Goal: Transaction & Acquisition: Download file/media

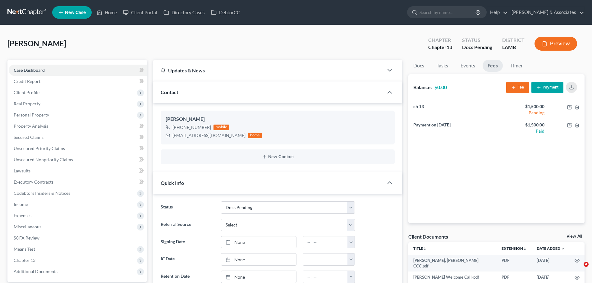
select select "6"
click at [20, 10] on link at bounding box center [27, 12] width 40 height 11
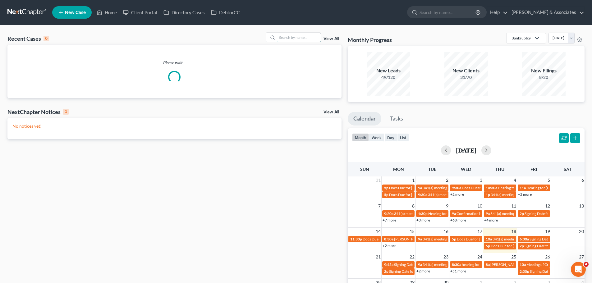
click at [302, 40] on input "search" at bounding box center [298, 37] width 43 height 9
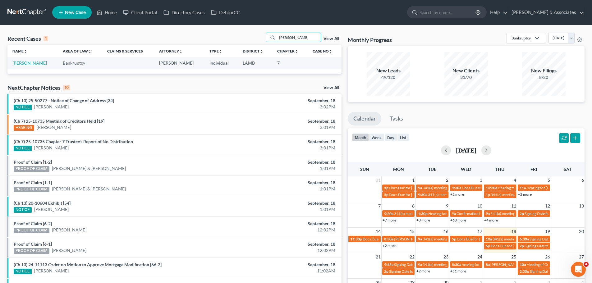
type input "toliver"
click at [20, 61] on link "Toliver, Lisa" at bounding box center [29, 62] width 34 height 5
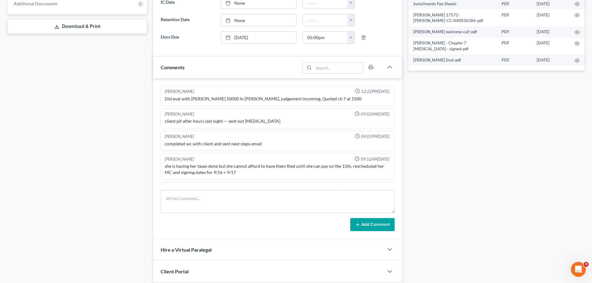
scroll to position [290, 0]
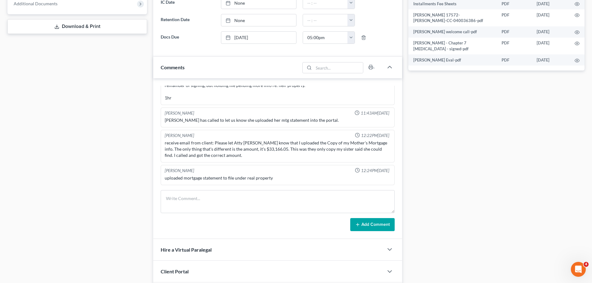
click at [31, 146] on div "Case Dashboard Payments Invoices Payments Payments Credit Report Client Profile" at bounding box center [77, 64] width 146 height 523
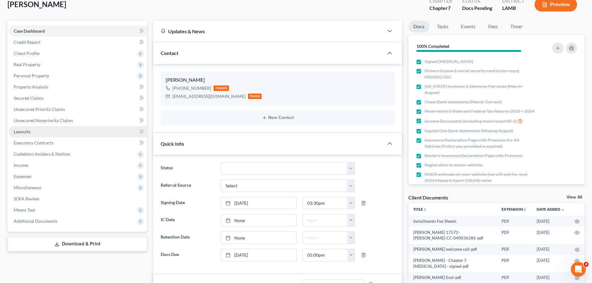
scroll to position [0, 0]
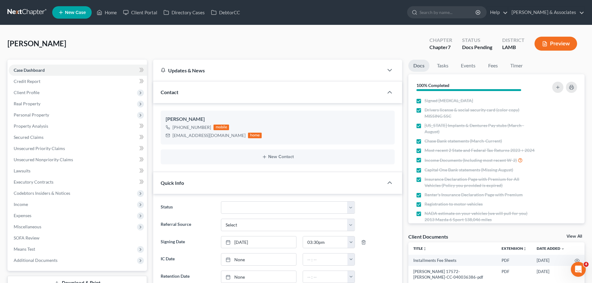
click at [20, 13] on link at bounding box center [27, 12] width 40 height 11
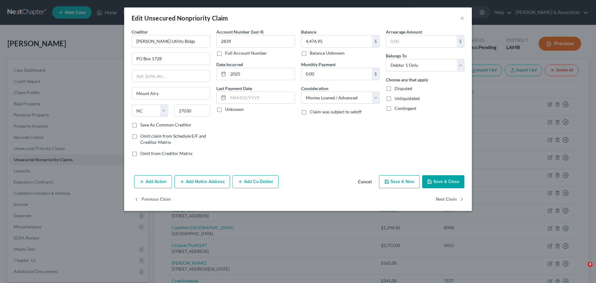
select select "28"
select select "10"
select select "0"
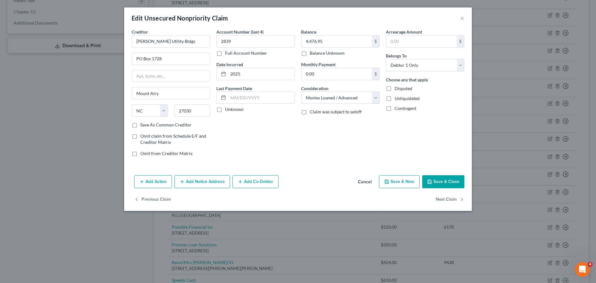
drag, startPoint x: 42, startPoint y: 128, endPoint x: 44, endPoint y: 120, distance: 7.8
click at [42, 128] on div "Edit Unsecured Nonpriority Claim × Creditor * Leonard Aluminum Utility Bldgs PO…" at bounding box center [298, 141] width 596 height 283
click at [463, 15] on button "×" at bounding box center [462, 17] width 4 height 7
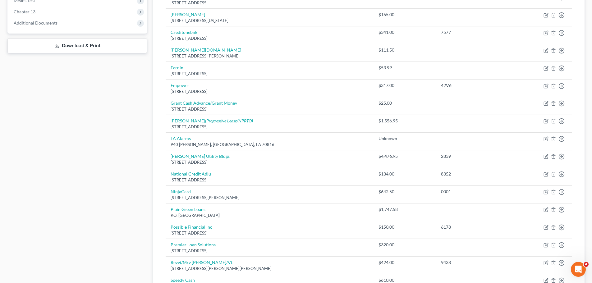
click at [105, 180] on div "Case Dashboard Payments Invoices Payments Payments Credit Report Client Profile" at bounding box center [77, 117] width 146 height 613
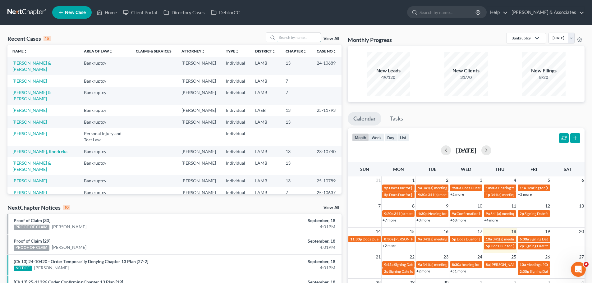
drag, startPoint x: 303, startPoint y: 39, endPoint x: 304, endPoint y: 35, distance: 3.2
click at [305, 38] on input "search" at bounding box center [298, 37] width 43 height 9
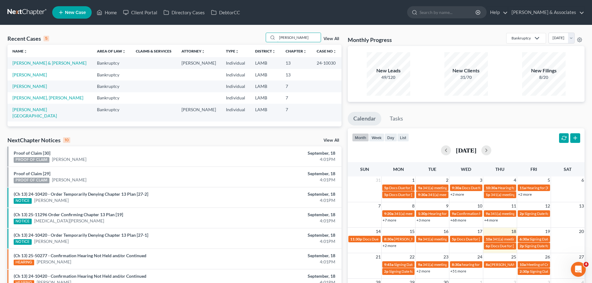
drag, startPoint x: 301, startPoint y: 35, endPoint x: 272, endPoint y: 30, distance: 28.8
click at [272, 30] on div "Recent Cases 5 welch View All Name unfold_more expand_more expand_less Area of …" at bounding box center [296, 196] width 592 height 343
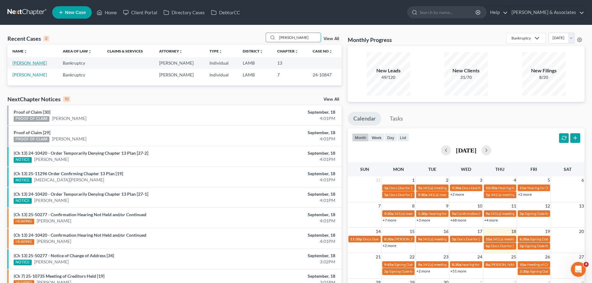
type input "giaccone"
click at [36, 65] on link "Giaccone, Cherie" at bounding box center [29, 62] width 34 height 5
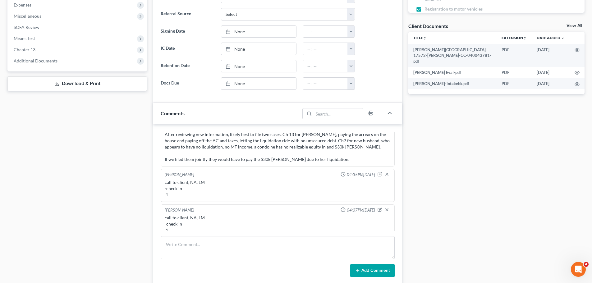
scroll to position [217, 0]
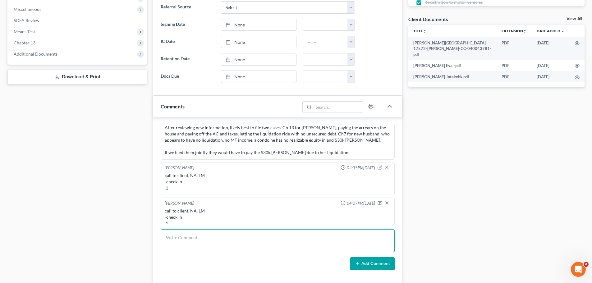
click at [229, 238] on textarea at bounding box center [278, 240] width 234 height 23
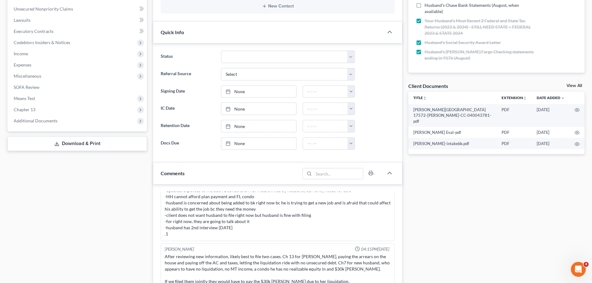
scroll to position [62, 0]
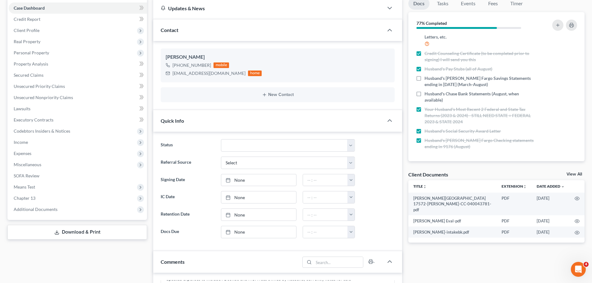
click at [493, 269] on div "Docs Tasks Events Fees Timer 77% Completed Nothing here yet! Signed Retainer Dr…" at bounding box center [496, 259] width 182 height 523
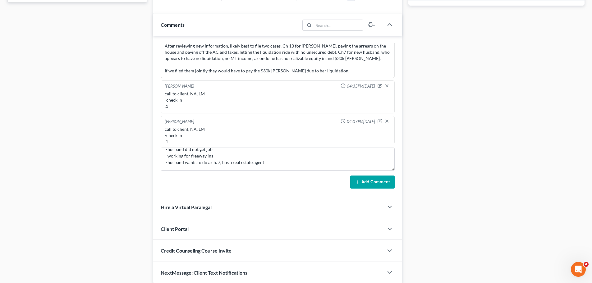
scroll to position [311, 0]
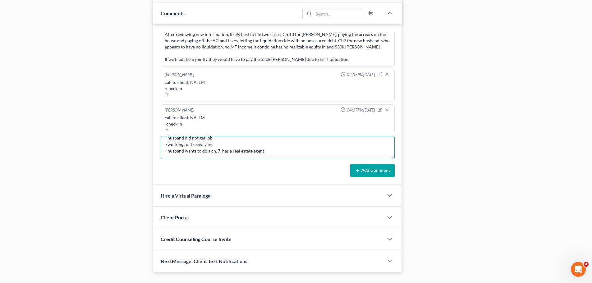
click at [344, 157] on textarea "call from client -husband did not get job -working for freeway ins -husband wan…" at bounding box center [278, 147] width 234 height 23
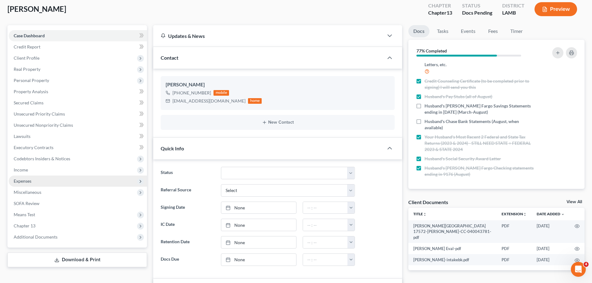
scroll to position [31, 0]
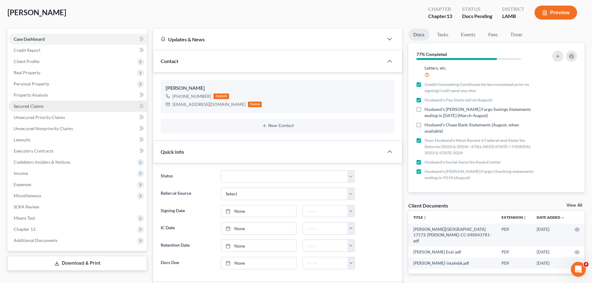
type textarea "call from client -husband did not get job -working for freeway ins -husband wan…"
click at [36, 102] on link "Secured Claims" at bounding box center [78, 106] width 138 height 11
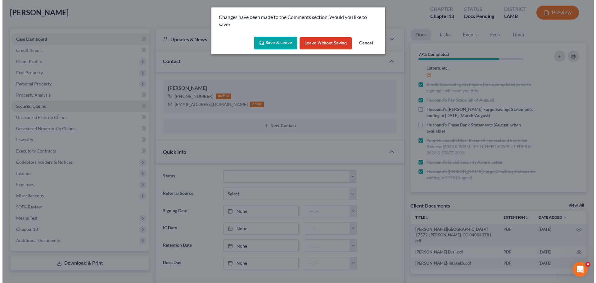
scroll to position [139, 0]
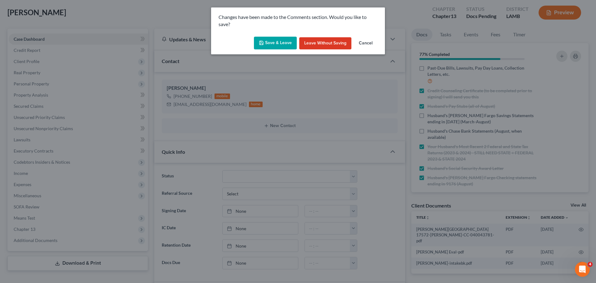
click at [367, 45] on button "Cancel" at bounding box center [366, 43] width 24 height 12
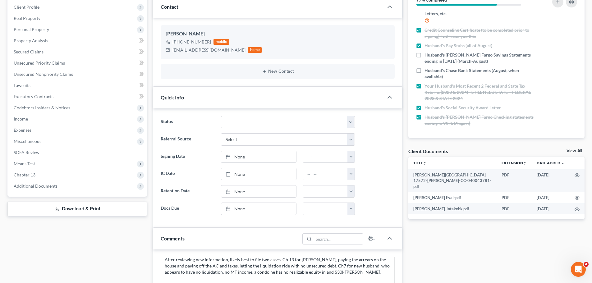
scroll to position [248, 0]
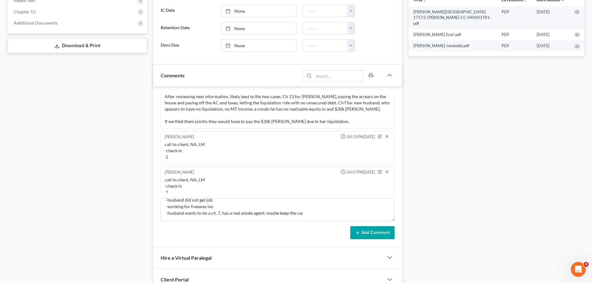
click at [367, 231] on button "Add Comment" at bounding box center [372, 232] width 44 height 13
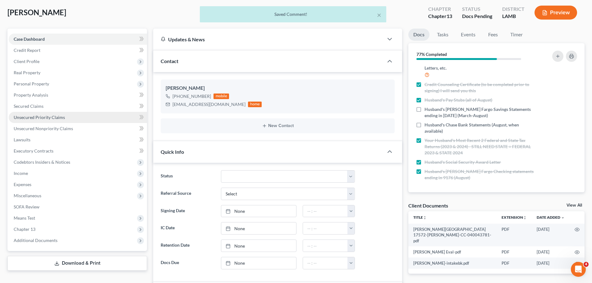
scroll to position [1236, 0]
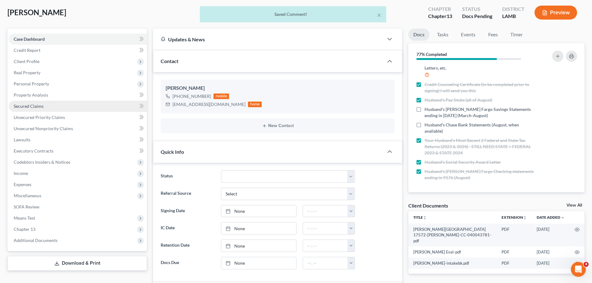
click at [40, 103] on span "Secured Claims" at bounding box center [29, 105] width 30 height 5
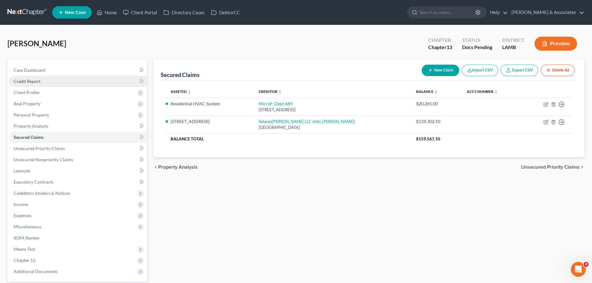
drag, startPoint x: 34, startPoint y: 88, endPoint x: 39, endPoint y: 85, distance: 5.4
click at [34, 88] on span "Client Profile" at bounding box center [78, 92] width 138 height 11
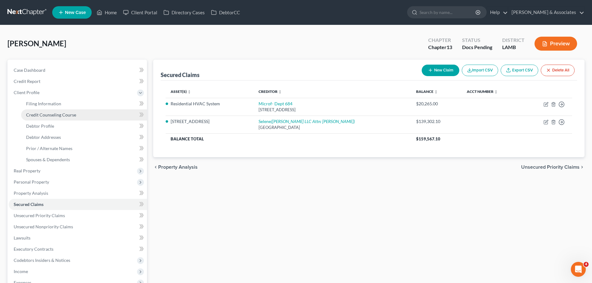
click at [64, 116] on span "Credit Counseling Course" at bounding box center [51, 114] width 50 height 5
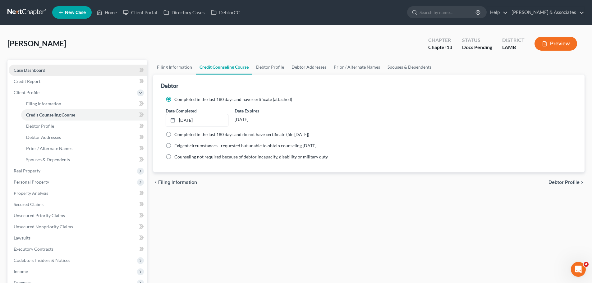
click at [41, 71] on span "Case Dashboard" at bounding box center [30, 69] width 32 height 5
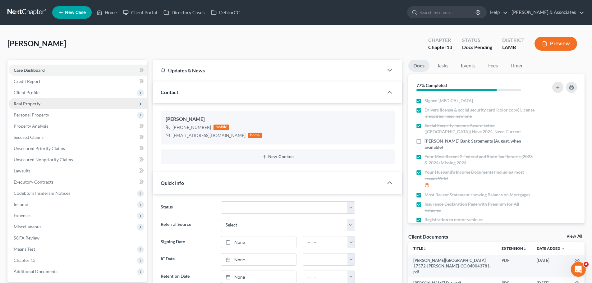
scroll to position [1236, 0]
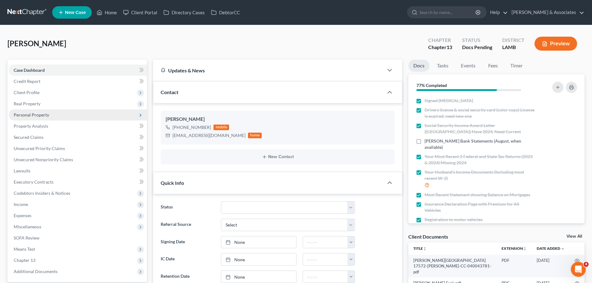
click at [29, 118] on span "Personal Property" at bounding box center [78, 114] width 138 height 11
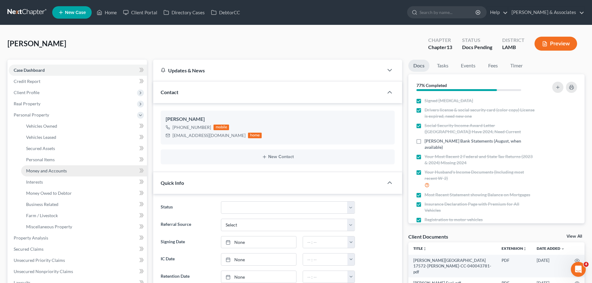
click at [32, 169] on span "Money and Accounts" at bounding box center [46, 170] width 41 height 5
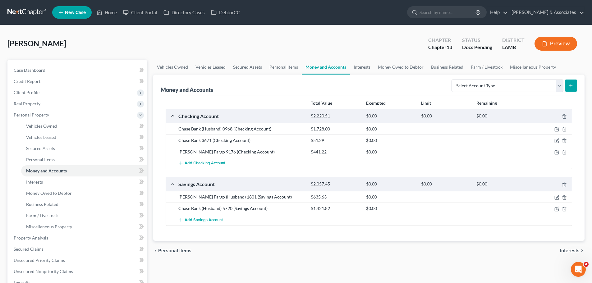
click at [318, 248] on div "chevron_left Personal Items Interests chevron_right" at bounding box center [368, 251] width 431 height 20
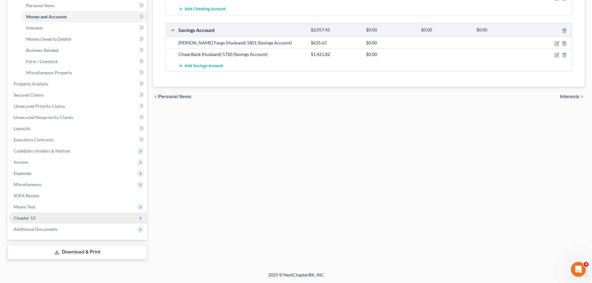
click at [18, 222] on span "Chapter 13" at bounding box center [78, 217] width 138 height 11
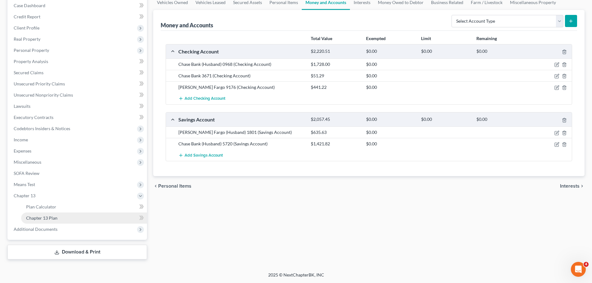
click at [44, 215] on span "Chapter 13 Plan" at bounding box center [41, 217] width 31 height 5
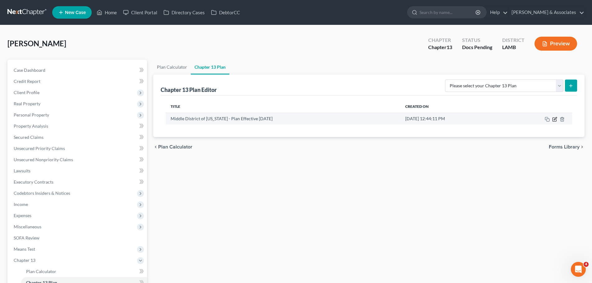
click at [556, 117] on icon "button" at bounding box center [554, 119] width 5 height 5
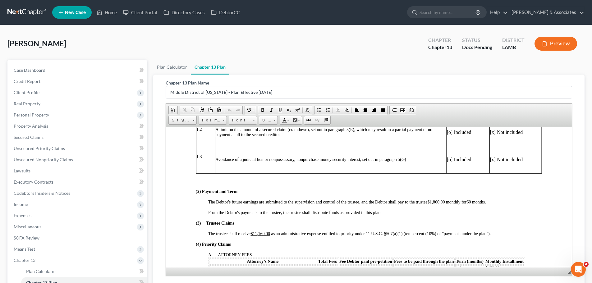
scroll to position [155, 0]
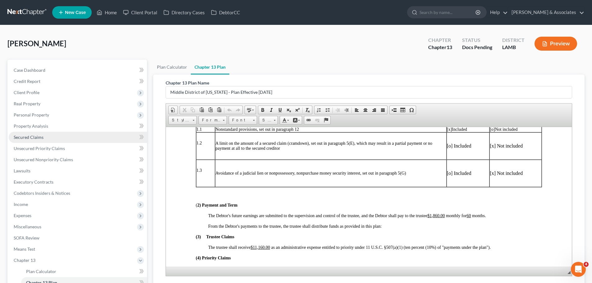
click at [54, 138] on link "Secured Claims" at bounding box center [78, 137] width 138 height 11
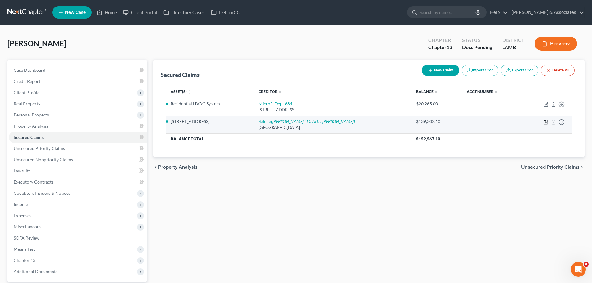
click at [544, 121] on icon "button" at bounding box center [545, 122] width 5 height 5
select select "45"
select select "2"
select select "4"
select select "0"
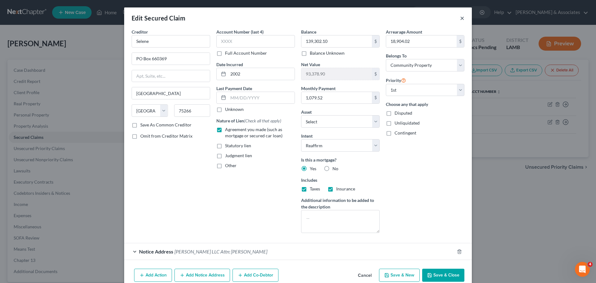
click at [460, 15] on button "×" at bounding box center [462, 17] width 4 height 7
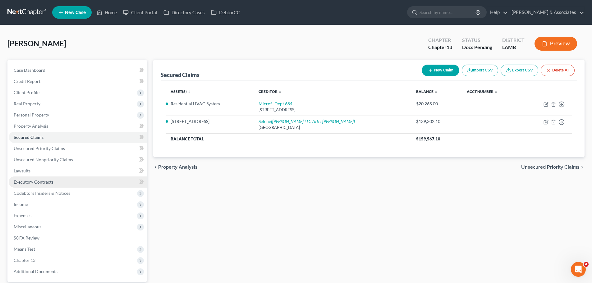
scroll to position [31, 0]
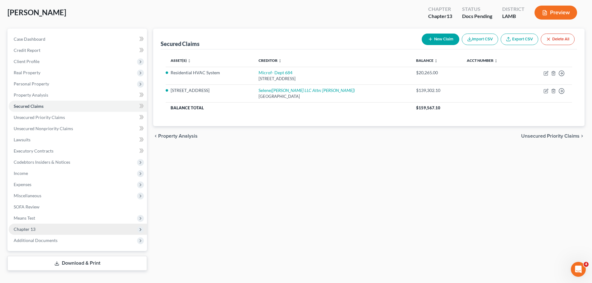
click at [27, 227] on span "Chapter 13" at bounding box center [25, 228] width 22 height 5
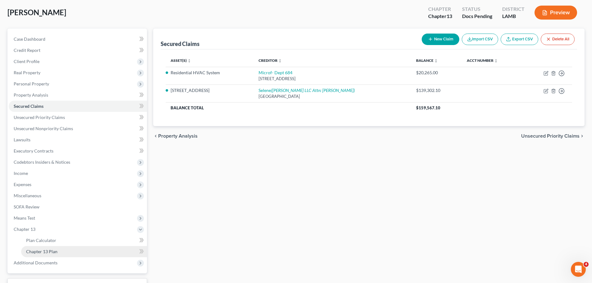
click at [45, 253] on span "Chapter 13 Plan" at bounding box center [41, 251] width 31 height 5
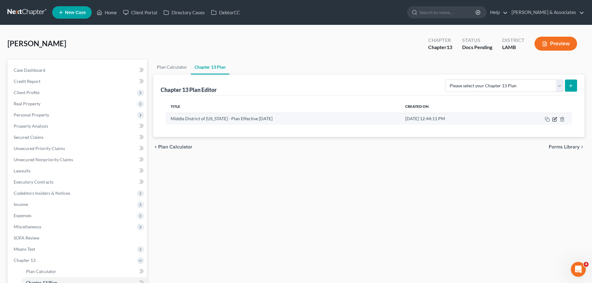
click at [555, 117] on icon "button" at bounding box center [554, 119] width 5 height 5
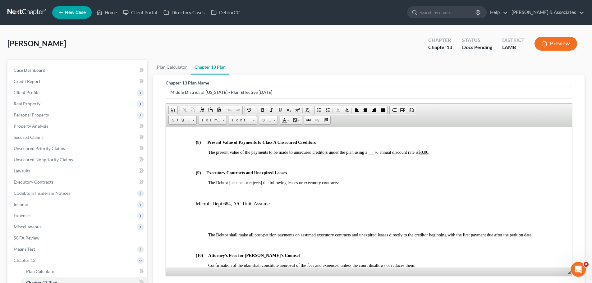
scroll to position [1522, 0]
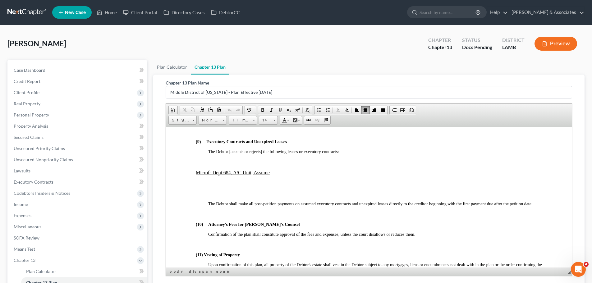
click at [276, 173] on p "Microf- Dept 684, A/C Unit, Assume" at bounding box center [369, 173] width 346 height 6
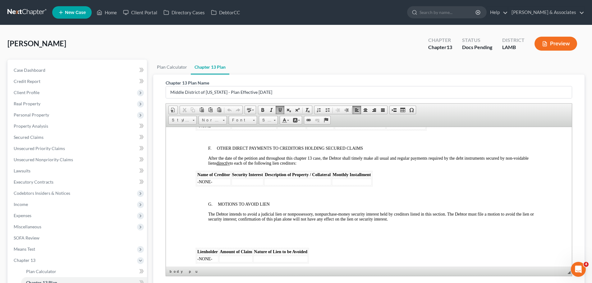
scroll to position [1118, 0]
click at [30, 136] on span "Secured Claims" at bounding box center [29, 136] width 30 height 5
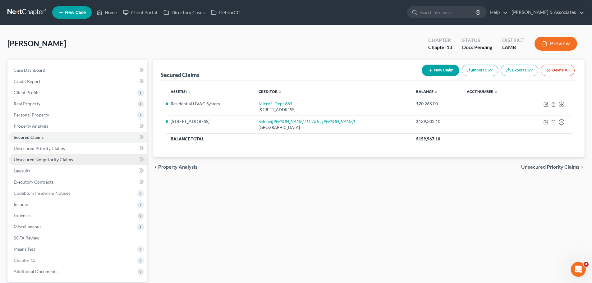
click at [47, 160] on span "Unsecured Nonpriority Claims" at bounding box center [43, 159] width 59 height 5
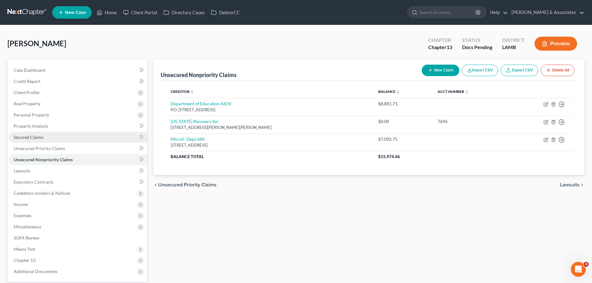
click at [39, 136] on span "Secured Claims" at bounding box center [29, 136] width 30 height 5
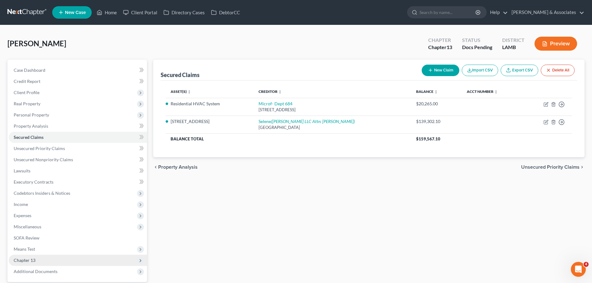
click at [39, 258] on span "Chapter 13" at bounding box center [78, 260] width 138 height 11
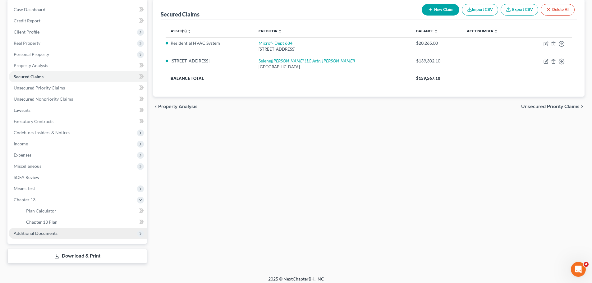
scroll to position [62, 0]
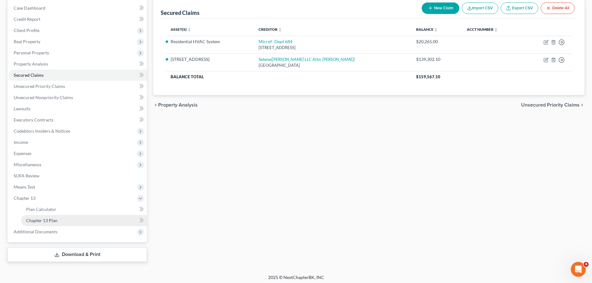
click at [65, 220] on link "Chapter 13 Plan" at bounding box center [84, 220] width 126 height 11
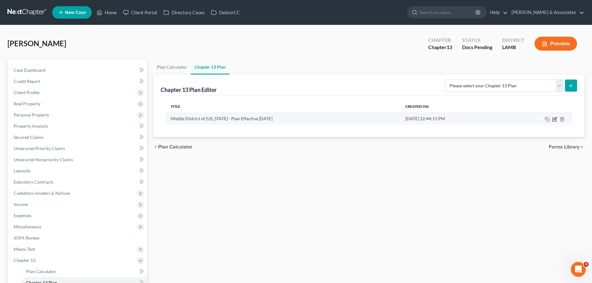
click at [556, 121] on icon "button" at bounding box center [554, 119] width 4 height 4
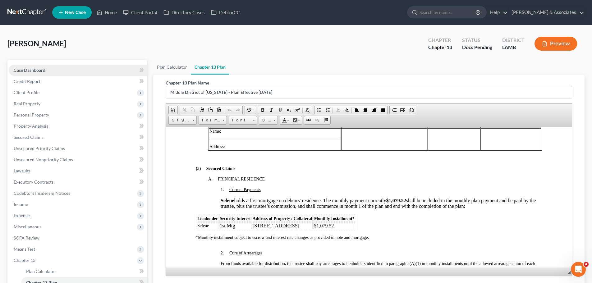
click at [64, 69] on link "Case Dashboard" at bounding box center [78, 70] width 138 height 11
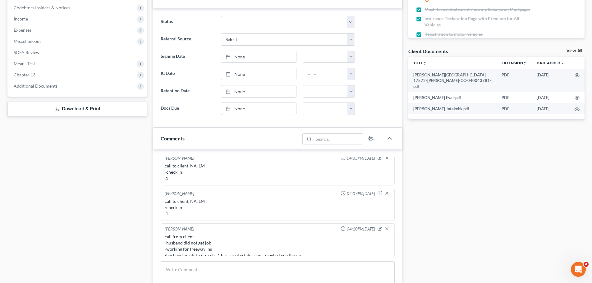
scroll to position [248, 0]
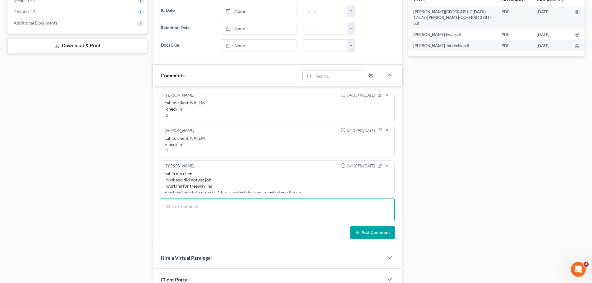
click at [232, 209] on textarea at bounding box center [278, 209] width 234 height 23
click at [377, 163] on icon "button" at bounding box center [379, 165] width 4 height 4
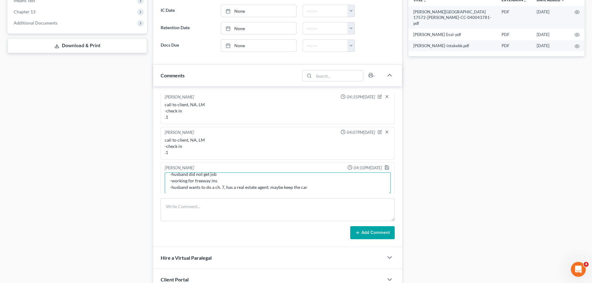
click at [313, 183] on textarea "call from client -husband did not get job -working for freeway ins -husband wan…" at bounding box center [278, 183] width 226 height 23
type textarea "call from client -husband did not get job -working for freeway ins -husband wan…"
click at [384, 165] on icon "button" at bounding box center [386, 167] width 5 height 5
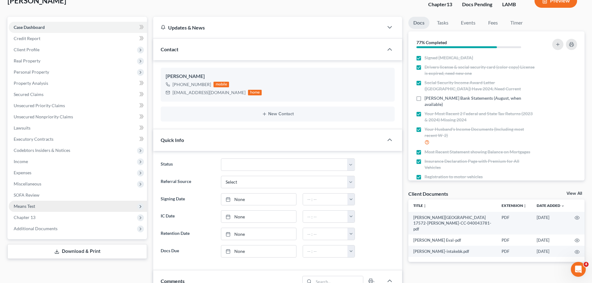
scroll to position [0, 0]
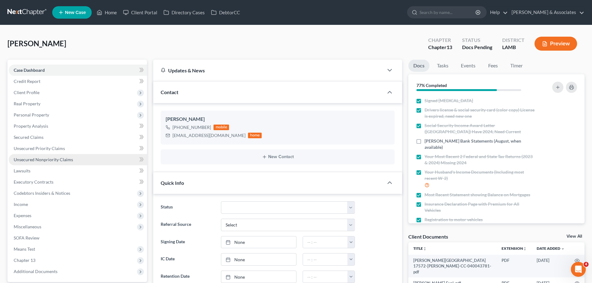
click at [40, 161] on span "Unsecured Nonpriority Claims" at bounding box center [43, 159] width 59 height 5
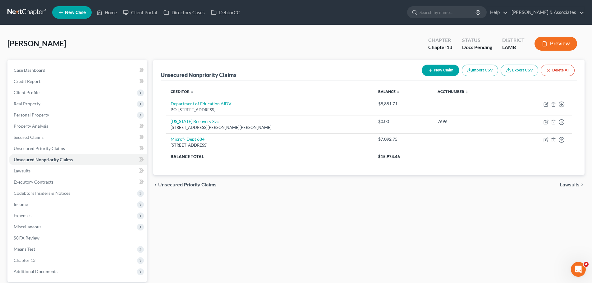
click at [387, 212] on div "Unsecured Nonpriority Claims New Claim Import CSV Export CSV Delete All Credito…" at bounding box center [368, 181] width 437 height 242
click at [45, 134] on link "Secured Claims" at bounding box center [78, 137] width 138 height 11
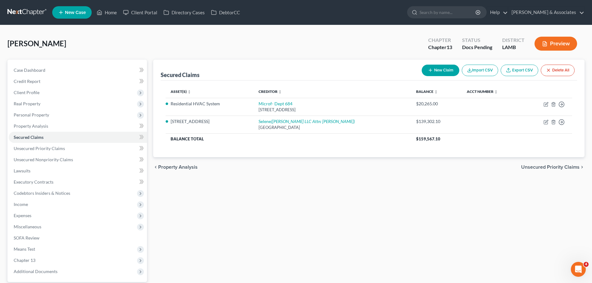
click at [309, 188] on div "Secured Claims New Claim Import CSV Export CSV Delete All Asset(s) expand_more …" at bounding box center [368, 181] width 437 height 242
click at [40, 116] on span "Personal Property" at bounding box center [31, 114] width 35 height 5
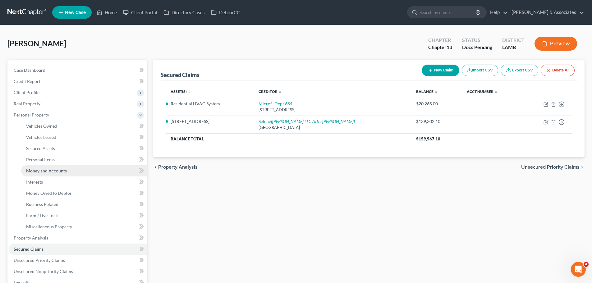
click at [55, 172] on span "Money and Accounts" at bounding box center [46, 170] width 41 height 5
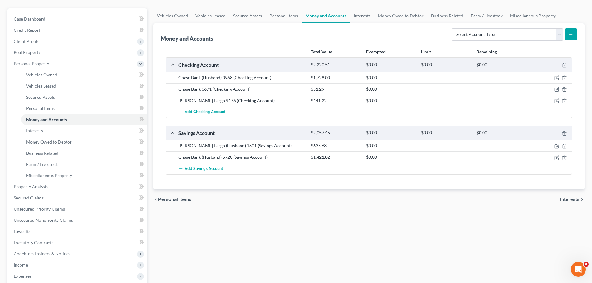
scroll to position [62, 0]
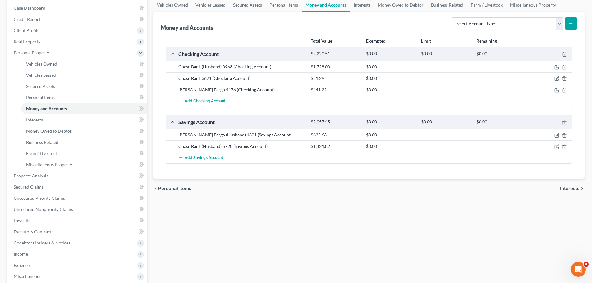
click at [330, 213] on div "Vehicles Owned Vehicles Leased Secured Assets Personal Items Money and Accounts…" at bounding box center [368, 175] width 437 height 354
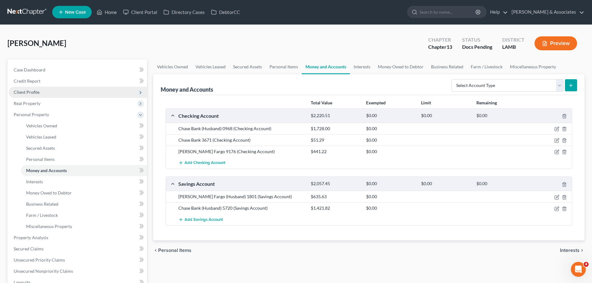
scroll to position [0, 0]
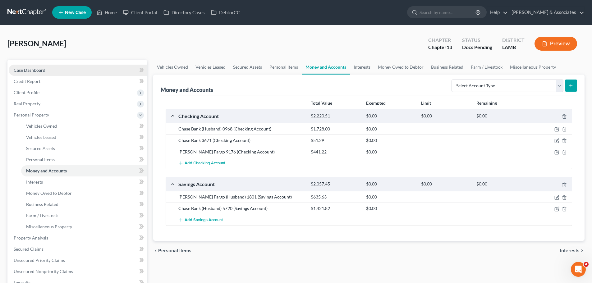
click at [65, 70] on link "Case Dashboard" at bounding box center [78, 70] width 138 height 11
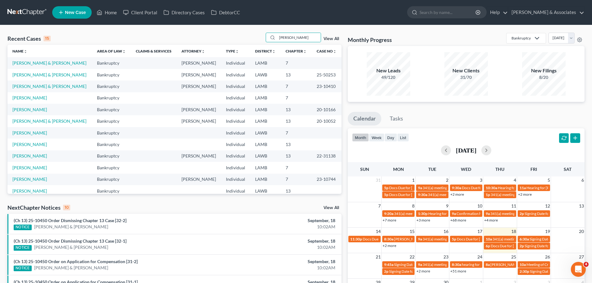
drag, startPoint x: 306, startPoint y: 40, endPoint x: 220, endPoint y: 42, distance: 86.7
click at [226, 42] on div "Recent Cases 15 [PERSON_NAME] View All" at bounding box center [174, 39] width 334 height 12
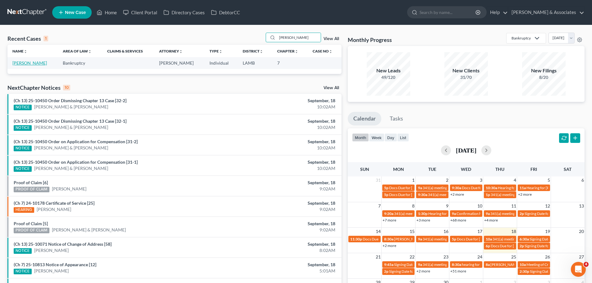
type input "[PERSON_NAME]"
click at [24, 62] on link "[PERSON_NAME]" at bounding box center [29, 62] width 34 height 5
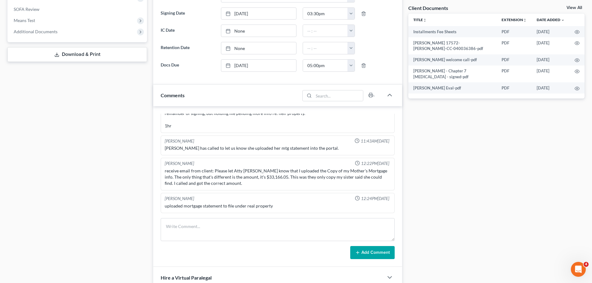
scroll to position [217, 0]
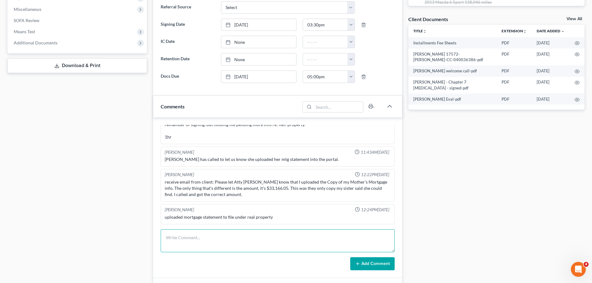
click at [277, 238] on textarea at bounding box center [278, 240] width 234 height 23
type textarea "c"
type textarea "call to client -good to file case .1"
click at [362, 261] on button "Add Comment" at bounding box center [372, 263] width 44 height 13
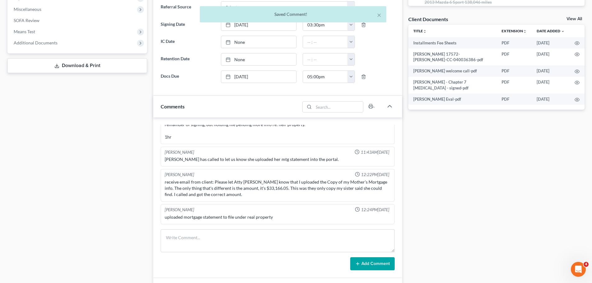
scroll to position [326, 0]
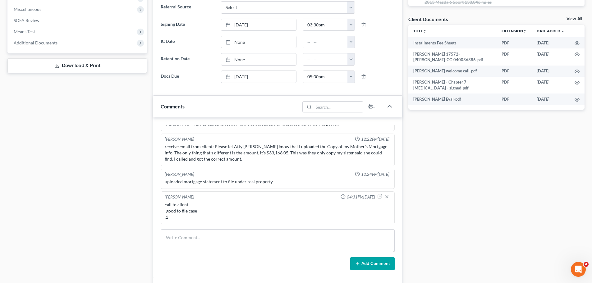
click at [28, 213] on div "Case Dashboard Payments Invoices Payments Payments Credit Report Client Profile" at bounding box center [77, 103] width 146 height 523
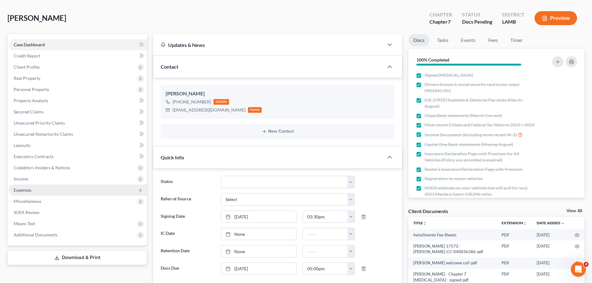
scroll to position [0, 0]
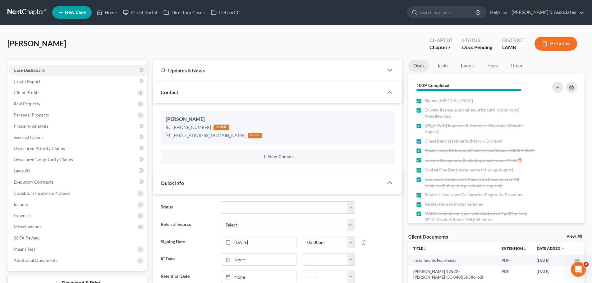
click at [13, 9] on link at bounding box center [27, 12] width 40 height 11
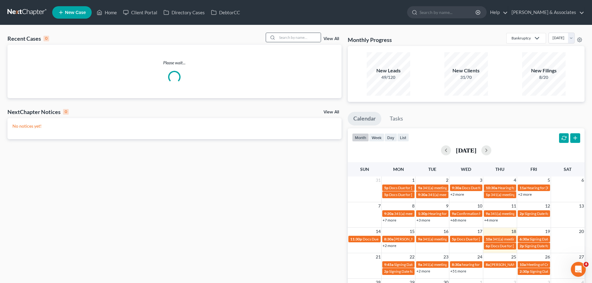
click at [273, 42] on div at bounding box center [271, 37] width 11 height 9
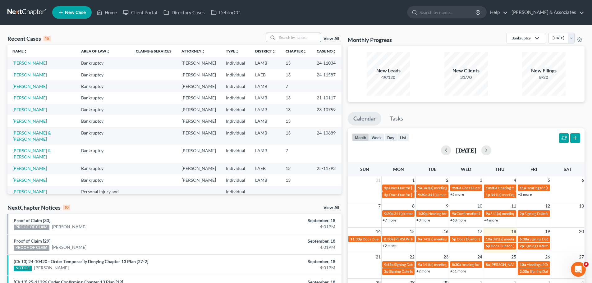
click at [279, 37] on input "search" at bounding box center [298, 37] width 43 height 9
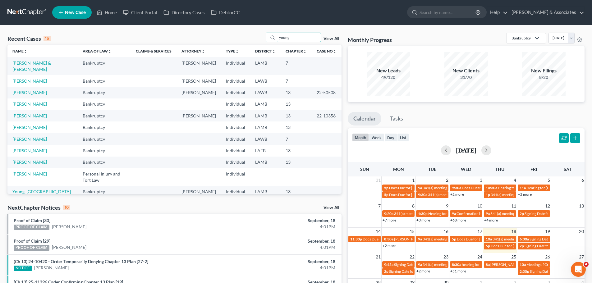
type input "young"
click at [26, 60] on td "[PERSON_NAME] & [PERSON_NAME]" at bounding box center [42, 66] width 70 height 18
click at [21, 66] on td "[PERSON_NAME] & [PERSON_NAME]" at bounding box center [42, 66] width 70 height 18
click at [27, 61] on link "[PERSON_NAME] & [PERSON_NAME]" at bounding box center [31, 65] width 39 height 11
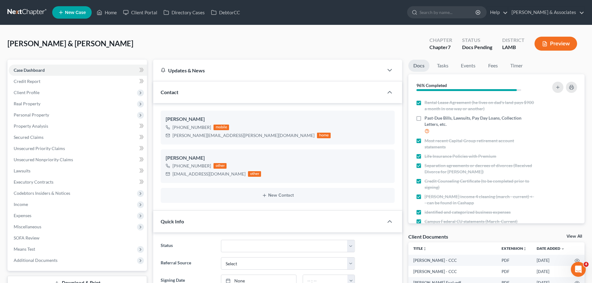
scroll to position [186, 0]
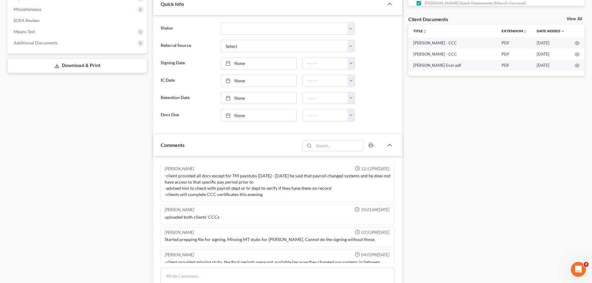
click at [75, 200] on div "Case Dashboard Payments Invoices Payments Payments Credit Report Client Profile" at bounding box center [77, 123] width 146 height 562
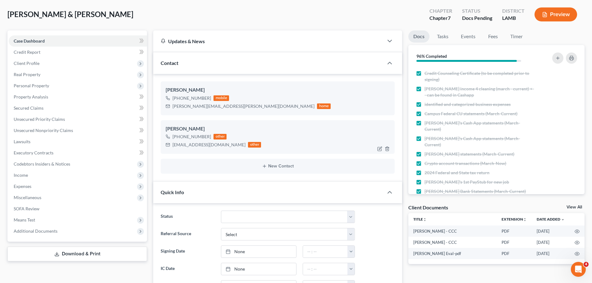
scroll to position [0, 0]
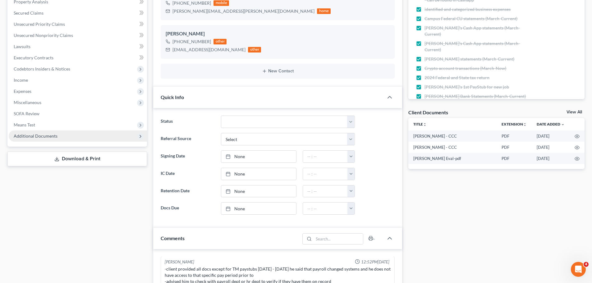
drag, startPoint x: 100, startPoint y: 162, endPoint x: 138, endPoint y: 159, distance: 38.0
click at [100, 162] on link "Download & Print" at bounding box center [76, 159] width 139 height 15
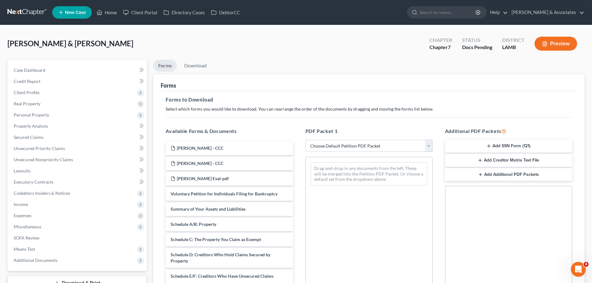
click at [348, 154] on div "PDF Packet 1 Choose Default Petition PDF Packet Complete Bankruptcy Petition (a…" at bounding box center [368, 227] width 139 height 211
click at [346, 151] on select "Choose Default Petition PDF Packet Complete Bankruptcy Petition (all forms and …" at bounding box center [368, 146] width 127 height 12
select select "0"
click at [305, 140] on select "Choose Default Petition PDF Packet Complete Bankruptcy Petition (all forms and …" at bounding box center [368, 146] width 127 height 12
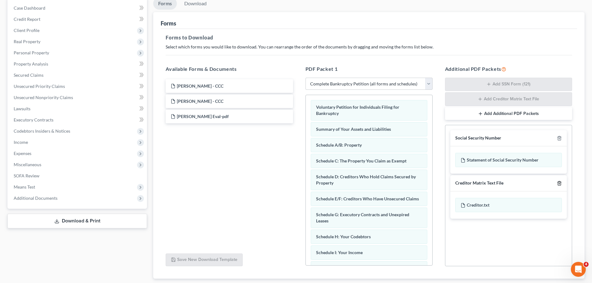
click at [560, 183] on icon "button" at bounding box center [558, 183] width 3 height 4
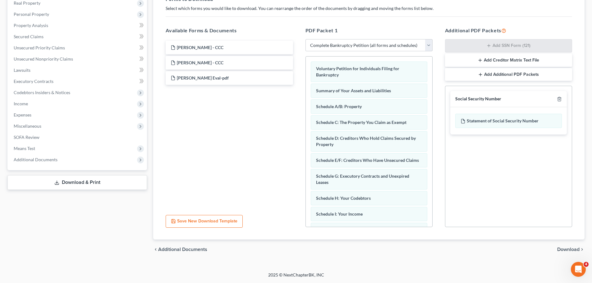
click at [565, 248] on span "Download" at bounding box center [568, 249] width 22 height 5
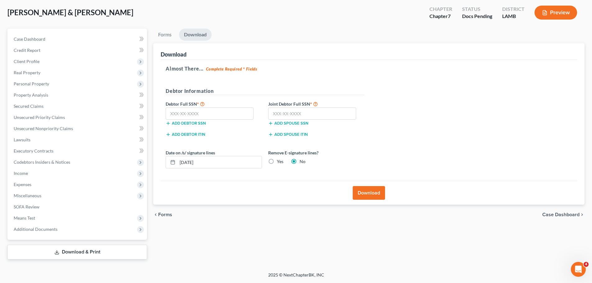
scroll to position [31, 0]
click at [223, 115] on input "text" at bounding box center [210, 113] width 88 height 12
type input "456-81-0370"
drag, startPoint x: 283, startPoint y: 111, endPoint x: 278, endPoint y: 113, distance: 5.5
click at [283, 111] on input "text" at bounding box center [312, 113] width 88 height 12
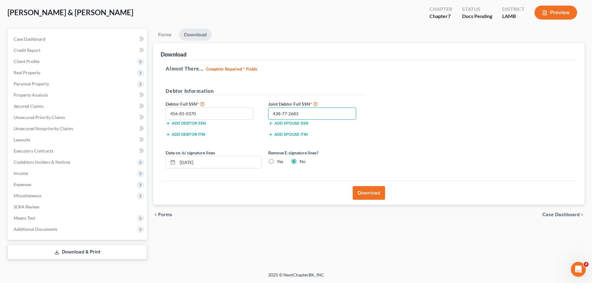
type input "438-77-2683"
click at [278, 162] on label "Yes" at bounding box center [280, 161] width 7 height 6
click at [279, 162] on input "Yes" at bounding box center [281, 160] width 4 height 4
radio input "true"
radio input "false"
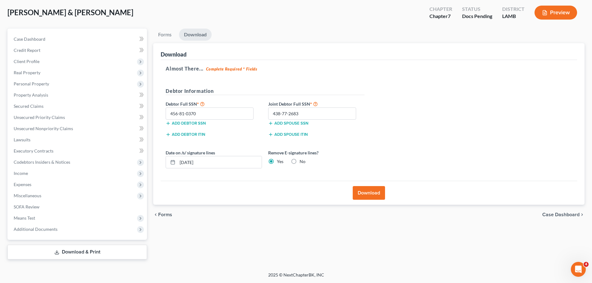
click at [445, 123] on div "Almost There... Complete Required * Fields Debtor Information Debtor Full SSN *…" at bounding box center [369, 120] width 416 height 121
click at [364, 198] on button "Download" at bounding box center [369, 193] width 32 height 14
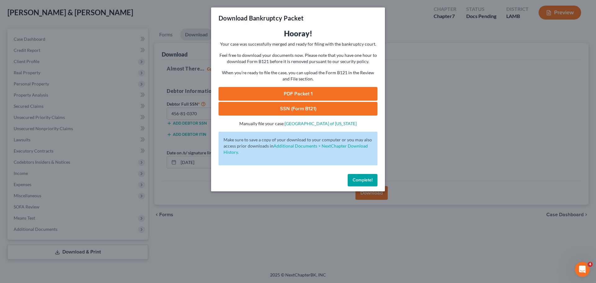
click at [313, 113] on link "SSN (Form B121)" at bounding box center [298, 109] width 159 height 14
click at [247, 92] on link "PDF Packet 1" at bounding box center [298, 94] width 159 height 14
click at [356, 176] on button "Complete!" at bounding box center [363, 180] width 30 height 12
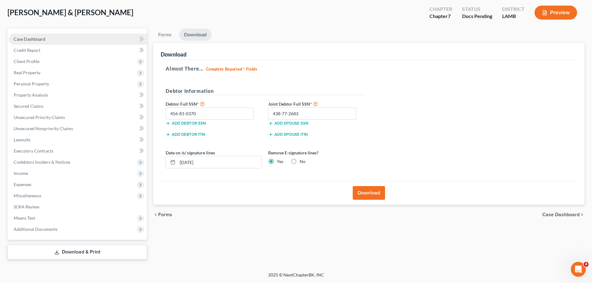
click at [57, 34] on link "Case Dashboard" at bounding box center [78, 39] width 138 height 11
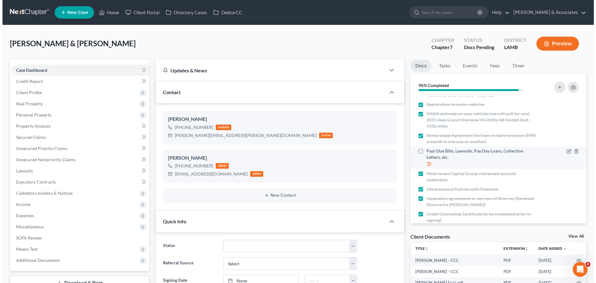
scroll to position [195, 0]
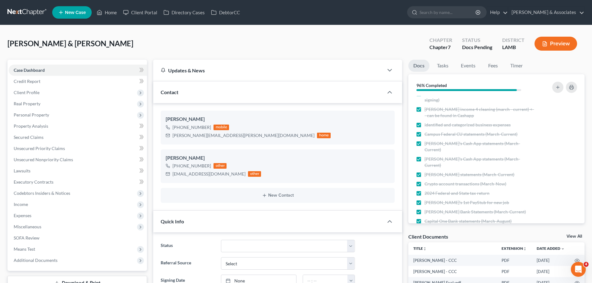
click at [198, 46] on div "[PERSON_NAME] & [PERSON_NAME] Upgraded Chapter Chapter 7 Status Docs Pending Di…" at bounding box center [295, 46] width 577 height 27
click at [30, 116] on span "Personal Property" at bounding box center [31, 114] width 35 height 5
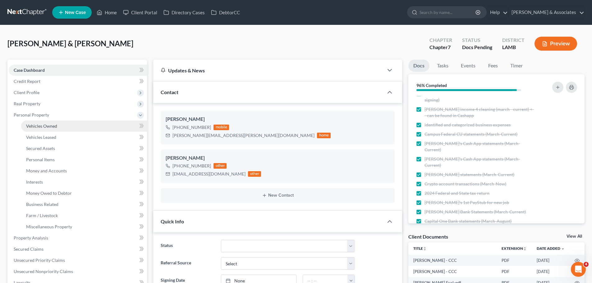
click at [65, 121] on link "Vehicles Owned" at bounding box center [84, 126] width 126 height 11
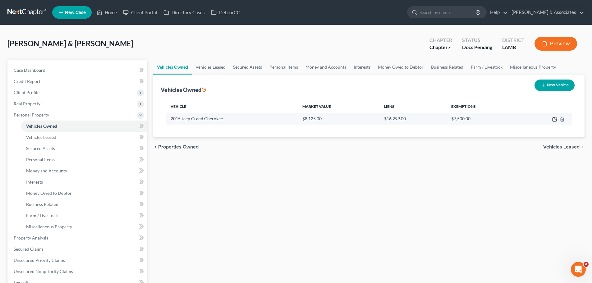
click at [555, 118] on icon "button" at bounding box center [554, 118] width 3 height 3
select select "0"
select select "11"
select select "2"
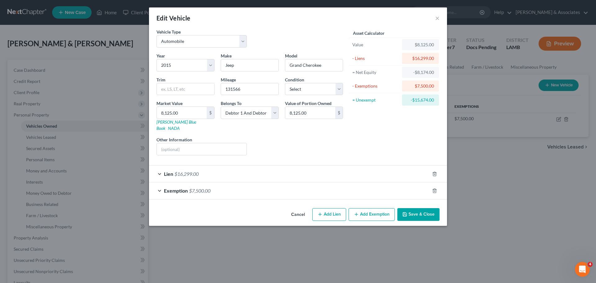
click at [218, 174] on div "Lien $16,299.00" at bounding box center [289, 174] width 281 height 16
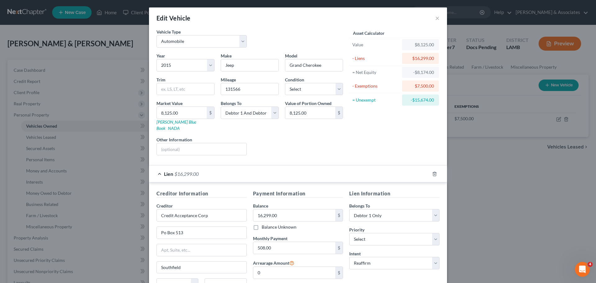
click at [432, 21] on div "Edit Vehicle ×" at bounding box center [298, 17] width 298 height 21
click at [435, 18] on button "×" at bounding box center [437, 17] width 4 height 7
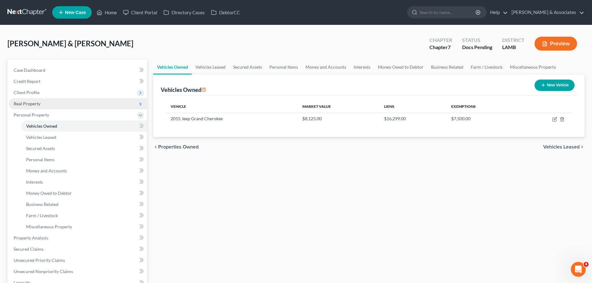
click at [39, 103] on span "Real Property" at bounding box center [27, 103] width 27 height 5
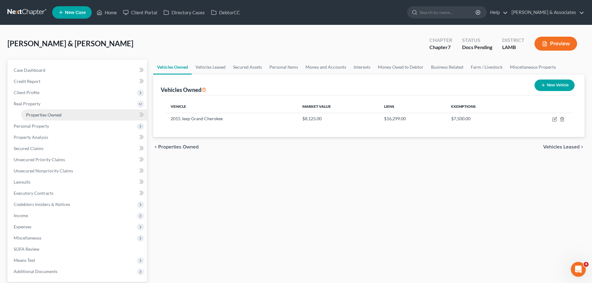
click at [44, 114] on span "Properties Owned" at bounding box center [43, 114] width 35 height 5
